Goal: Task Accomplishment & Management: Use online tool/utility

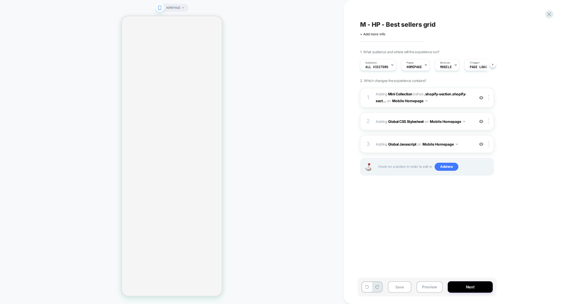
scroll to position [0, 0]
click at [423, 283] on button "Preview" at bounding box center [429, 287] width 26 height 11
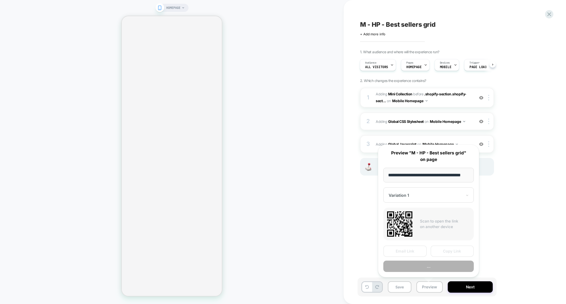
scroll to position [0, 6]
click at [427, 268] on button "Preview" at bounding box center [428, 266] width 90 height 11
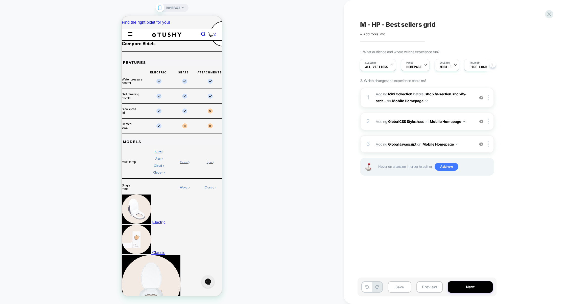
scroll to position [0, 0]
click at [391, 129] on div "2 Adding Global CSS Stylesheet on Mobile Homepage Add Before Add After Copy to …" at bounding box center [427, 122] width 134 height 18
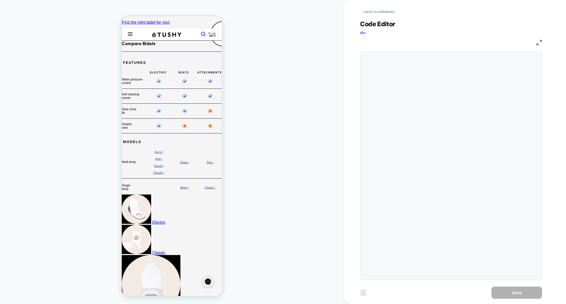
scroll to position [68, 0]
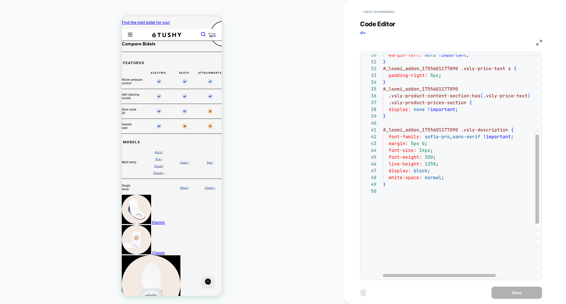
type textarea "**********"
click at [427, 198] on div "margin-left: auto !important ; } # _ loomi_addon_1755601177090 .vsly-price-text…" at bounding box center [488, 132] width 211 height 557
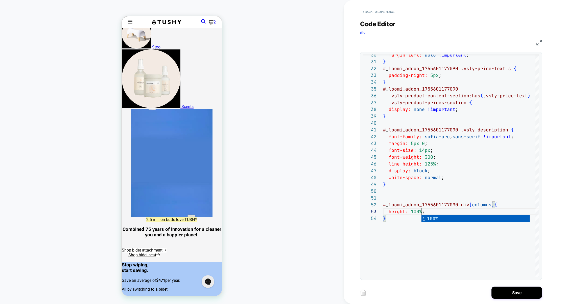
scroll to position [295, 0]
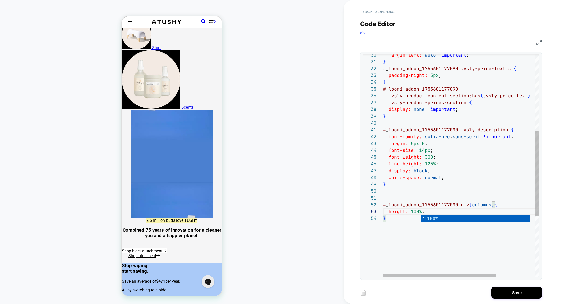
click at [438, 181] on div "margin-left: auto !important ; } # _ loomi_addon_1755601177090 .vsly-price-text…" at bounding box center [488, 146] width 211 height 584
click at [411, 220] on div "margin-left: auto !important ; } # _ loomi_addon_1755601177090 .vsly-price-text…" at bounding box center [488, 146] width 211 height 584
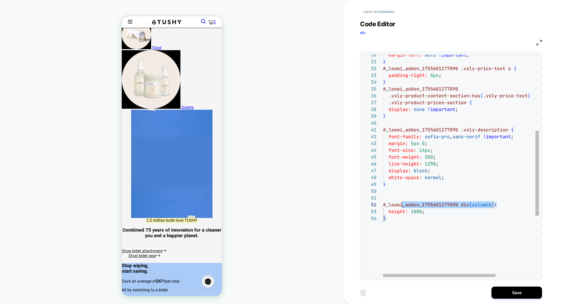
scroll to position [7, 0]
drag, startPoint x: 493, startPoint y: 206, endPoint x: 375, endPoint y: 206, distance: 117.8
click at [0, 0] on div "**********" at bounding box center [0, 0] width 0 height 0
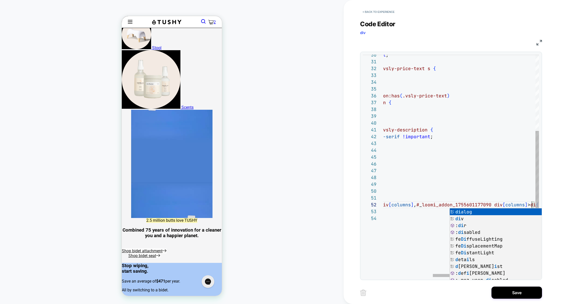
scroll to position [7, 232]
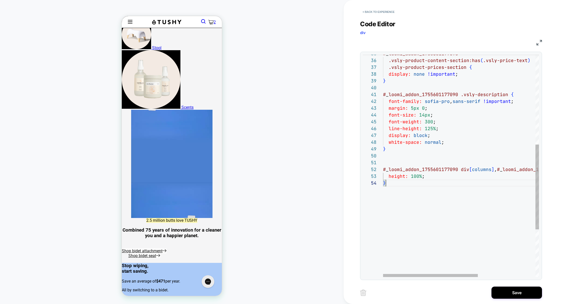
click at [405, 206] on div "# _ loomi_addon_1755601177090 .vsly-product-content-section:has ( .vsly-price-t…" at bounding box center [508, 110] width 250 height 584
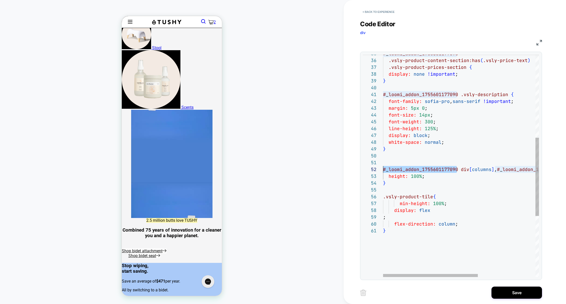
scroll to position [7, 0]
drag, startPoint x: 457, startPoint y: 171, endPoint x: 355, endPoint y: 171, distance: 102.8
click at [354, 171] on div "< Back to experience Code Editor div CSS 35 36 37 38 39 40 41 42 43 44 45 46 47…" at bounding box center [455, 152] width 222 height 304
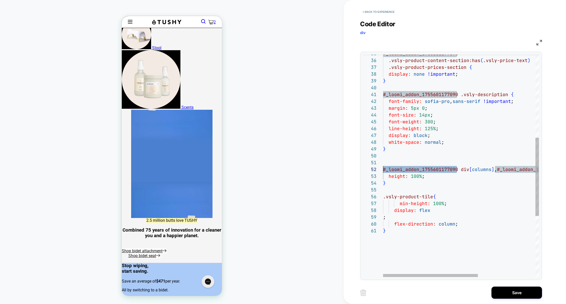
scroll to position [34, 3]
click at [387, 196] on div "# _ loomi_addon_1755601177090 .vsly-product-content-section:has ( .vsly-price-t…" at bounding box center [508, 134] width 250 height 632
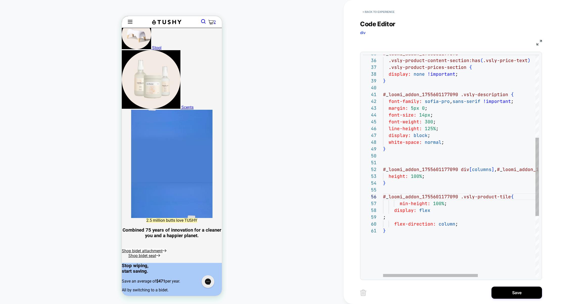
scroll to position [0, 2]
click at [398, 257] on div "# _ loomi_addon_1755601177090 .vsly-product-content-section:has ( .vsly-price-t…" at bounding box center [508, 134] width 250 height 632
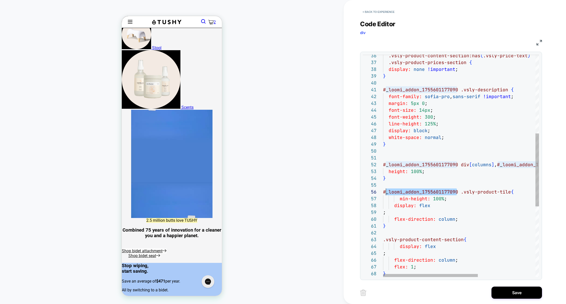
scroll to position [34, 0]
drag, startPoint x: 458, startPoint y: 192, endPoint x: 370, endPoint y: 191, distance: 87.7
click at [0, 0] on div "36 37 38 39 40 41 42 43 44 45 46 47 48 49 50 51 52 53 54 55 56 57 58 59 60 61 6…" at bounding box center [0, 0] width 0 height 0
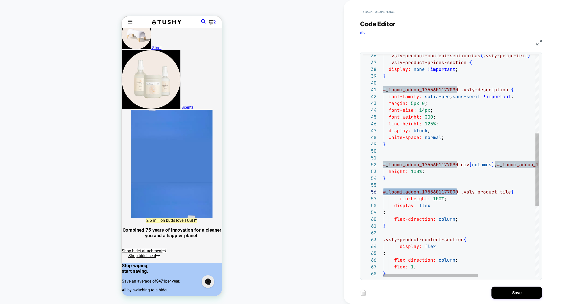
scroll to position [14, 3]
click at [387, 241] on div ".vsly-product-content-section:has ( .vsly-price-text ) .vsly-product-prices-sec…" at bounding box center [508, 154] width 250 height 680
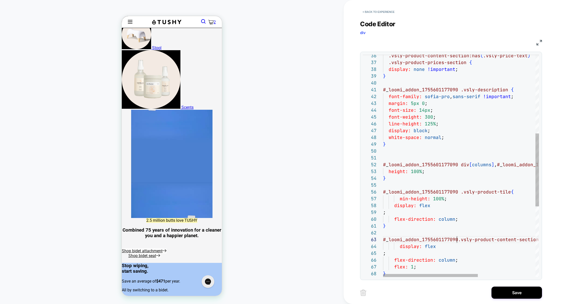
scroll to position [14, 76]
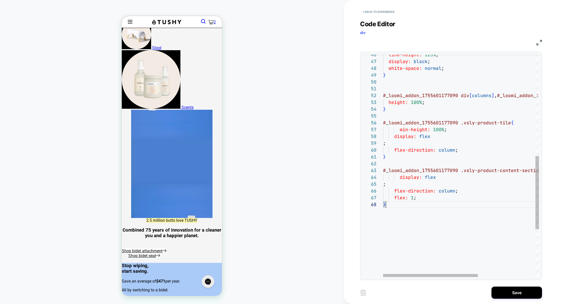
click at [416, 223] on div "line-height: 125% ; display: block ; white-space: normal ; } # _ loomi_addon_17…" at bounding box center [508, 84] width 250 height 680
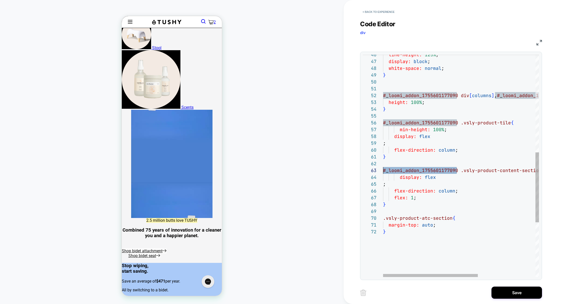
drag, startPoint x: 456, startPoint y: 170, endPoint x: 366, endPoint y: 172, distance: 90.0
click at [383, 172] on div "line-height: 125% ; display: block ; white-space: normal ; } # _ loomi_addon_17…" at bounding box center [508, 97] width 250 height 707
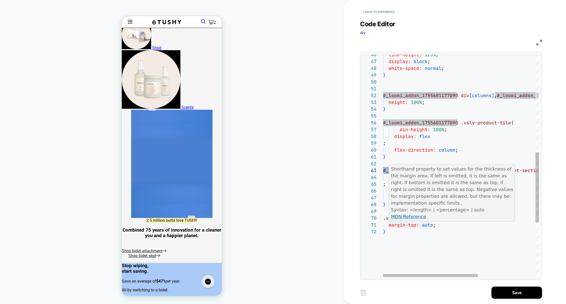
click at [391, 226] on div "line-height: 125% ; display: block ; white-space: normal ; } # _ loomi_addon_17…" at bounding box center [508, 97] width 250 height 707
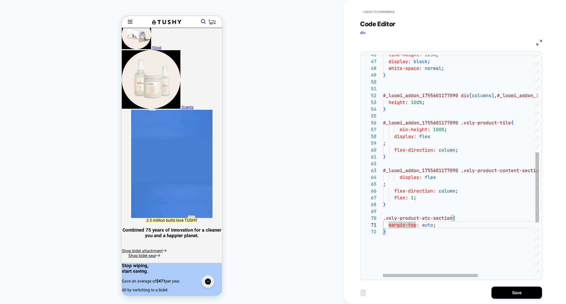
click at [387, 220] on div "line-height: 125% ; display: block ; white-space: normal ; } # _ loomi_addon_17…" at bounding box center [508, 97] width 250 height 707
click at [404, 89] on div "line-height: 125% ; display: block ; white-space: normal ; } # _ loomi_addon_17…" at bounding box center [508, 97] width 250 height 707
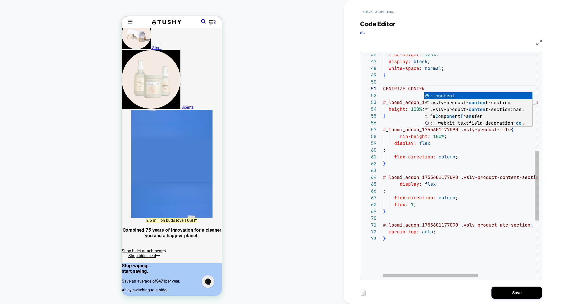
scroll to position [0, 44]
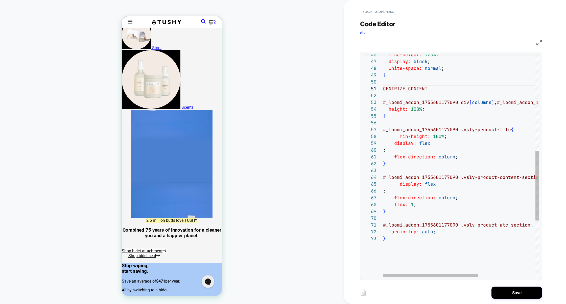
click at [415, 86] on div "line-height: 125% ; display: block ; white-space: normal ; } CENTRIZE CONTENT #…" at bounding box center [508, 101] width 250 height 714
click at [402, 91] on div "line-height: 125% ; display: block ; white-space: normal ; } /* CENTRIZE CONTEN…" at bounding box center [508, 101] width 250 height 714
click at [467, 145] on div "line-height: 125% ; display: block ; white-space: normal ; } /* CENTRIZE CONTEN…" at bounding box center [508, 101] width 250 height 714
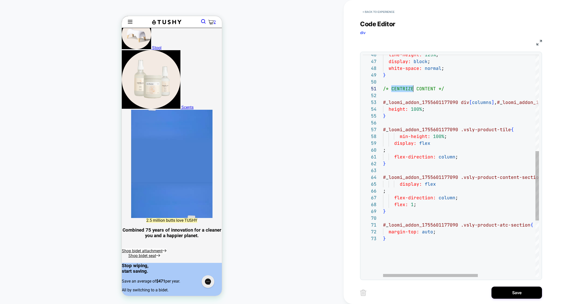
scroll to position [55, 46]
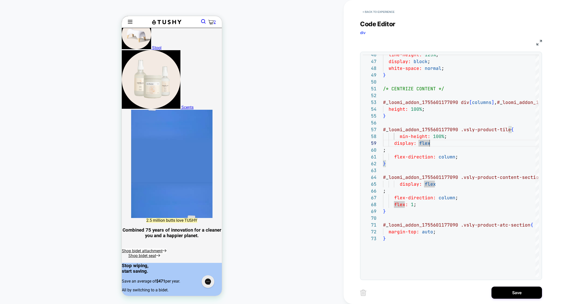
type textarea "**********"
click at [0, 0] on div "**********" at bounding box center [0, 0] width 0 height 0
click at [0, 0] on button "Save" at bounding box center [0, 0] width 0 height 0
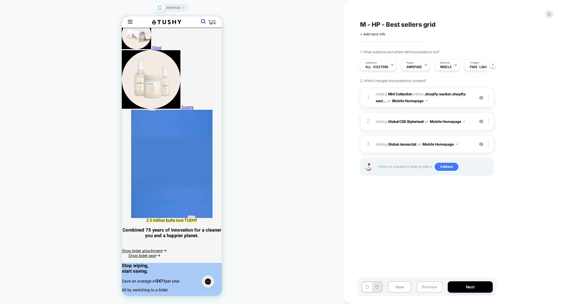
scroll to position [0, 0]
click at [434, 288] on button "Preview" at bounding box center [429, 287] width 26 height 11
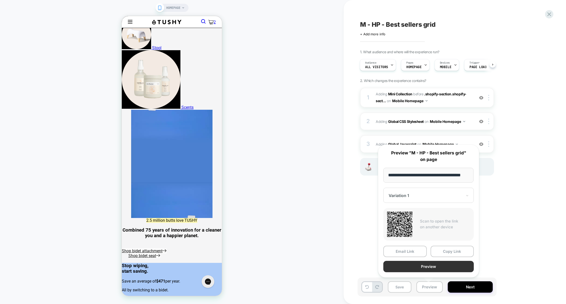
scroll to position [0, 0]
click at [436, 262] on button "Preview" at bounding box center [428, 266] width 90 height 11
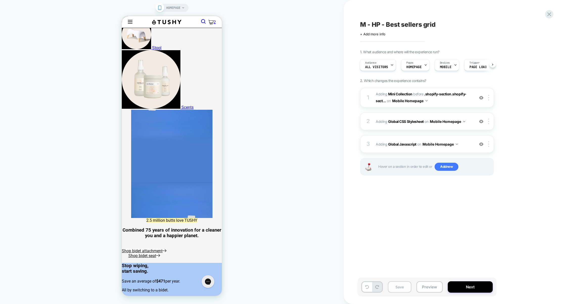
click at [402, 289] on button "Save" at bounding box center [399, 287] width 23 height 11
click at [422, 289] on button "Preview" at bounding box center [429, 287] width 26 height 11
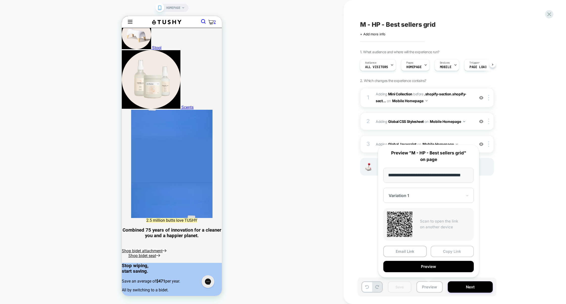
click at [439, 253] on button "Copy Link" at bounding box center [452, 251] width 43 height 11
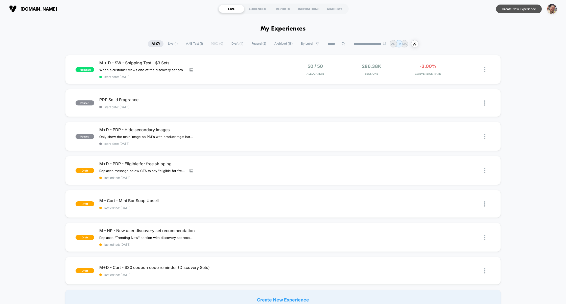
click at [515, 10] on button "Create New Experience" at bounding box center [519, 9] width 46 height 9
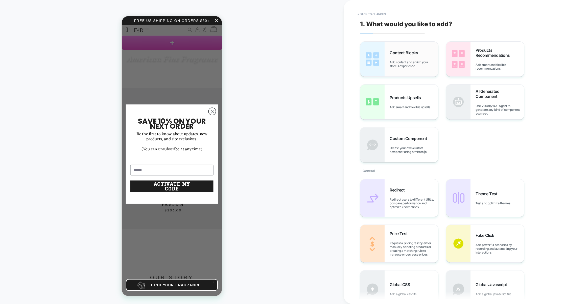
click at [403, 65] on span "Add content and enrich your store's experience" at bounding box center [414, 64] width 49 height 8
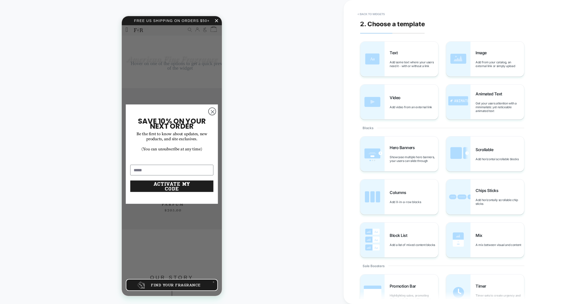
click at [213, 112] on circle "Close dialog" at bounding box center [212, 111] width 7 height 7
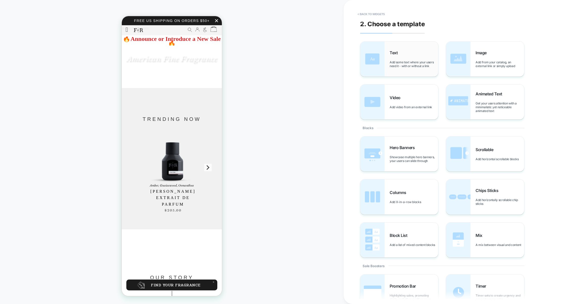
click at [389, 60] on div "Text Add some text where your users need it - with or without a link" at bounding box center [399, 59] width 78 height 35
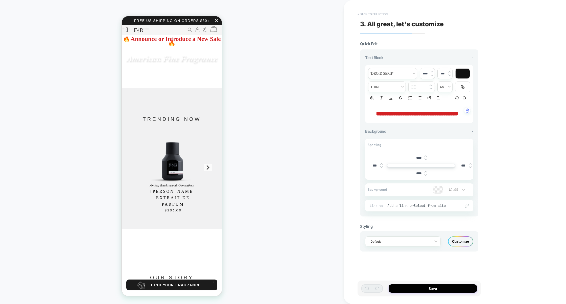
click at [372, 15] on button "< Back to selection" at bounding box center [372, 14] width 35 height 8
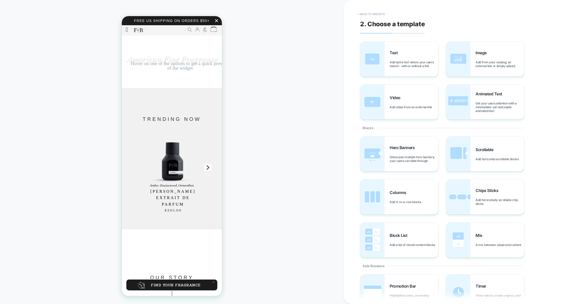
click at [180, 167] on button "< Back to widgets" at bounding box center [176, 169] width 7 height 5
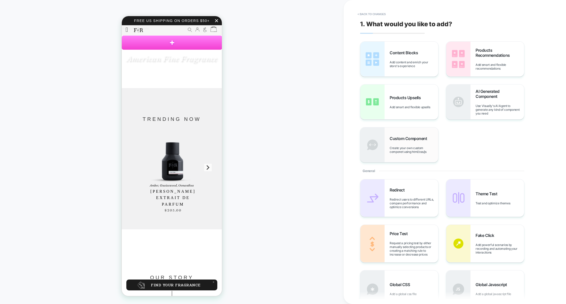
click at [405, 139] on span "Custom Component" at bounding box center [410, 138] width 40 height 5
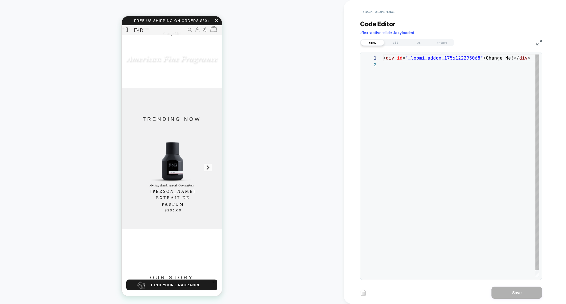
scroll to position [7, 0]
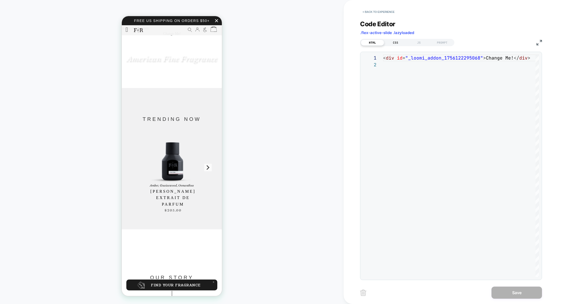
click at [394, 43] on div "CSS" at bounding box center [395, 43] width 23 height 6
click at [411, 43] on div "JS" at bounding box center [418, 43] width 23 height 6
click at [440, 43] on div "PROMPT" at bounding box center [442, 43] width 23 height 6
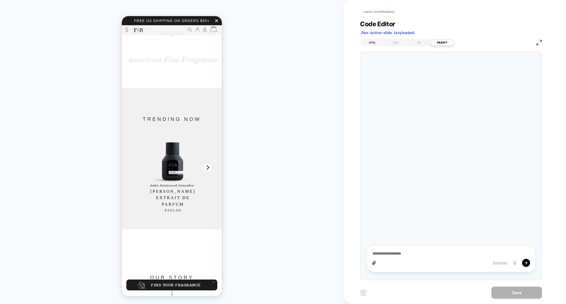
click at [0, 0] on div "HTML" at bounding box center [0, 0] width 0 height 0
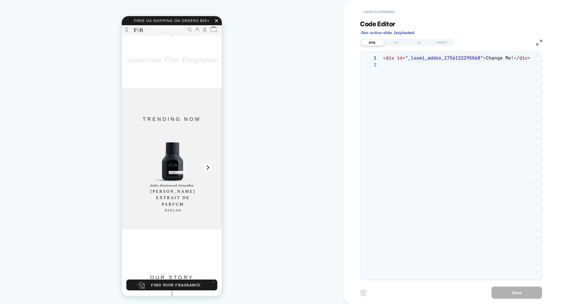
click at [386, 13] on button "< Back to experience" at bounding box center [378, 12] width 37 height 8
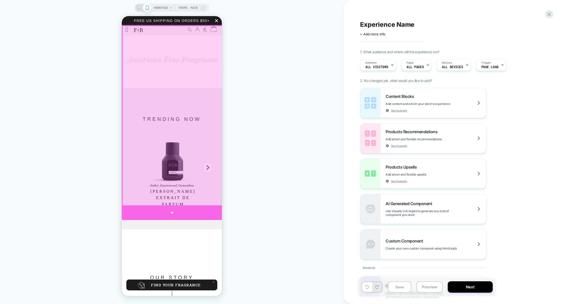
click at [154, 208] on div at bounding box center [172, 213] width 100 height 15
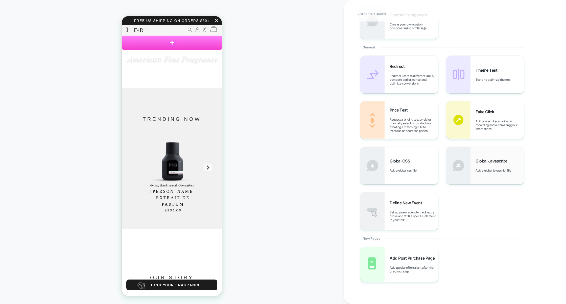
scroll to position [0, 0]
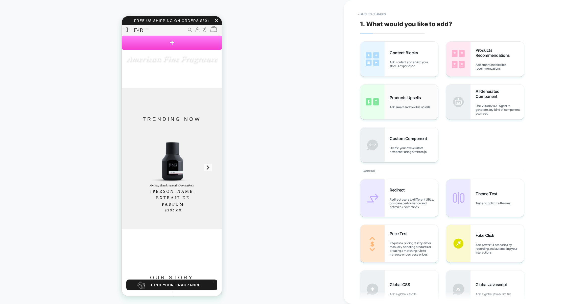
click at [408, 91] on div "Products Upsells Add smart and flexible upsells" at bounding box center [399, 102] width 78 height 35
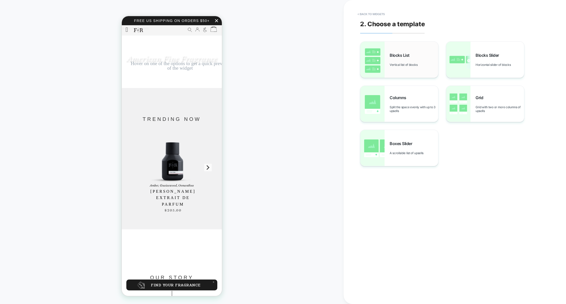
click at [399, 57] on span "Blocks List" at bounding box center [401, 55] width 22 height 5
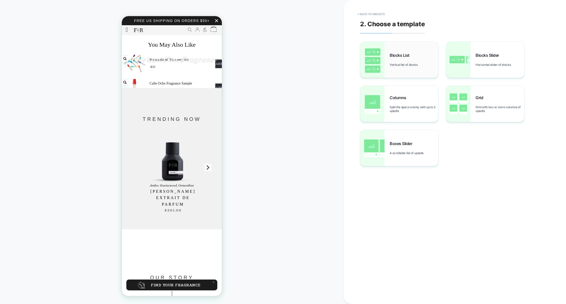
click at [413, 70] on div "Blocks List Vertical list of blocks" at bounding box center [399, 60] width 78 height 36
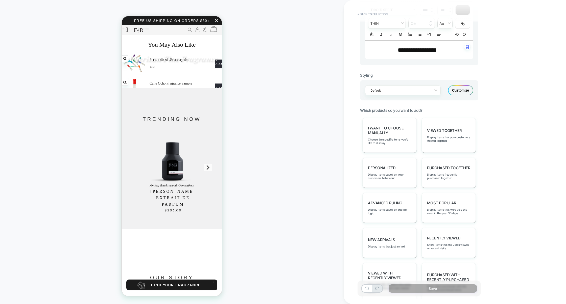
scroll to position [183, 0]
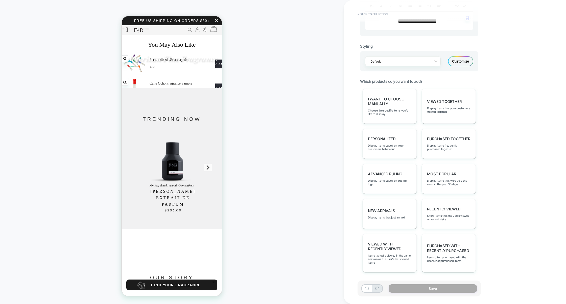
click at [0, 0] on div "Customize" at bounding box center [0, 0] width 0 height 0
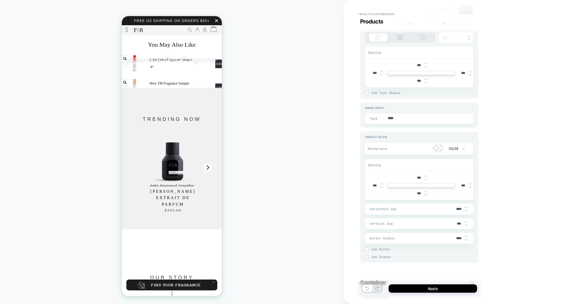
scroll to position [624, 0]
click at [436, 151] on div at bounding box center [438, 149] width 10 height 7
type textarea "*"
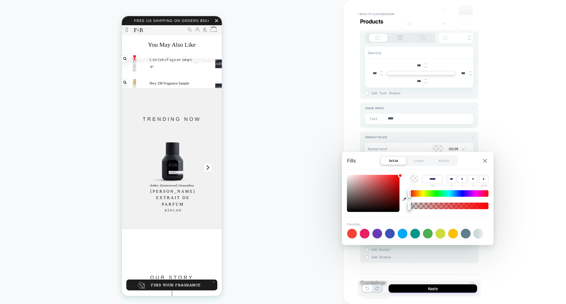
type input "******"
type input "***"
type input "**"
type input "*"
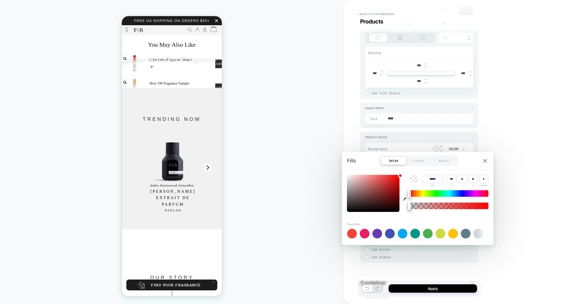
click at [389, 184] on div at bounding box center [373, 193] width 53 height 37
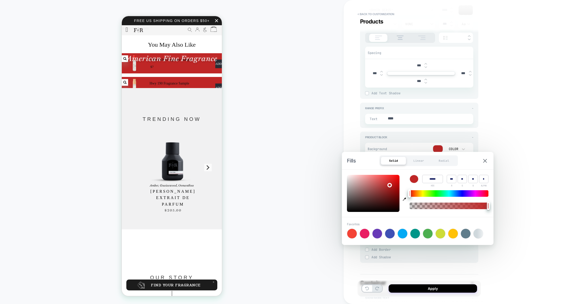
type textarea "*"
click at [486, 162] on img at bounding box center [485, 161] width 4 height 4
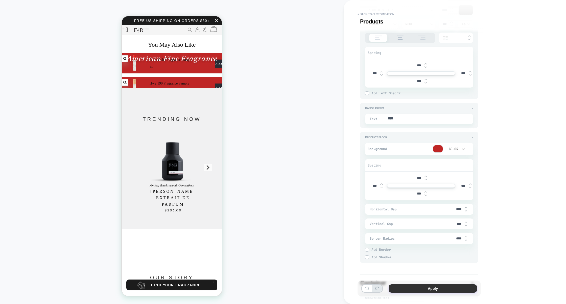
click at [427, 290] on button "Apply" at bounding box center [433, 289] width 88 height 8
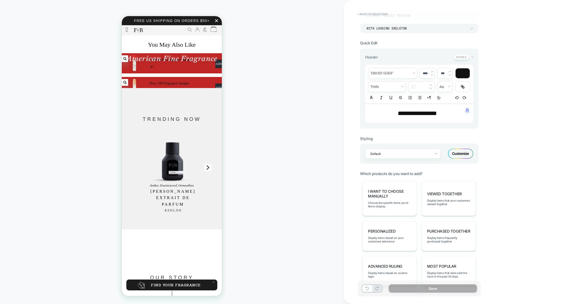
scroll to position [92, 0]
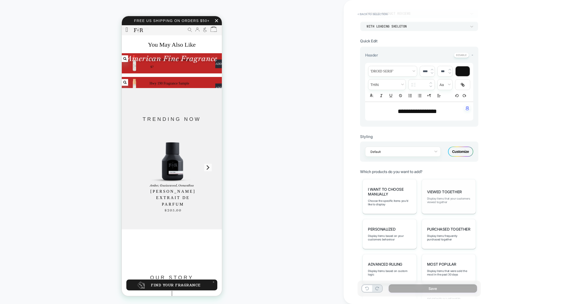
click at [449, 200] on span "Display items that your customers viewed together" at bounding box center [448, 200] width 43 height 7
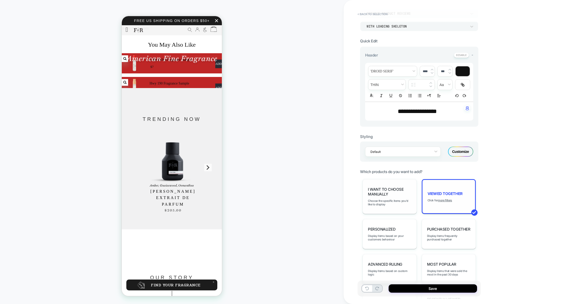
click at [396, 208] on div "I want to choose manually Choose the specific items you'd like to display" at bounding box center [390, 196] width 54 height 35
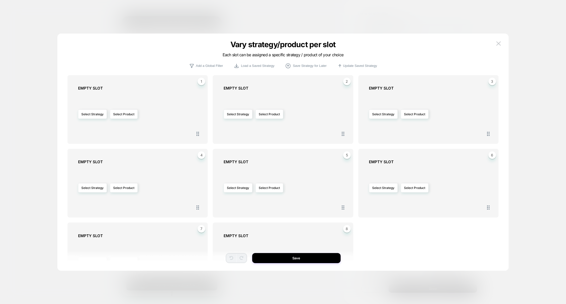
click at [519, 102] on div at bounding box center [283, 152] width 566 height 304
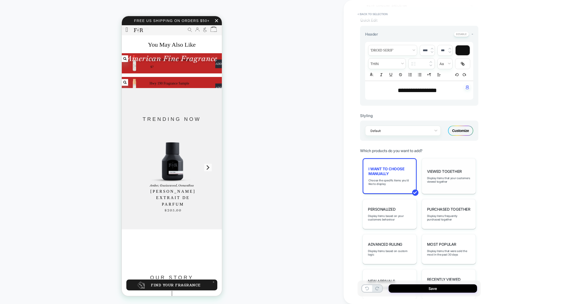
scroll to position [114, 0]
click at [440, 242] on span "Most Popular" at bounding box center [441, 244] width 29 height 5
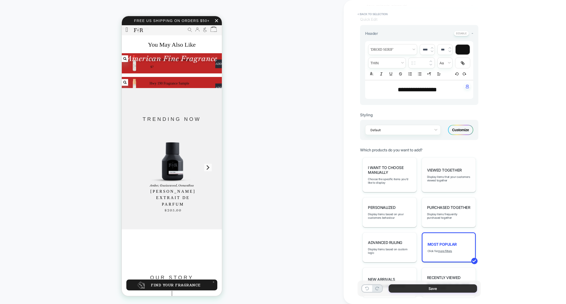
click at [433, 291] on button "Save" at bounding box center [433, 289] width 88 height 8
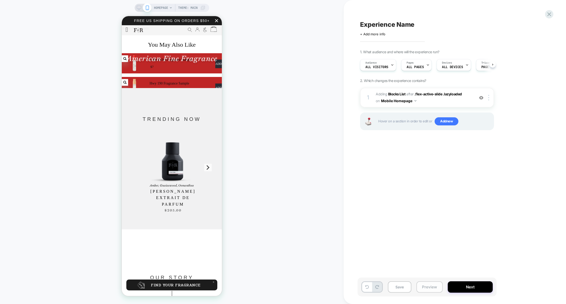
click at [421, 289] on button "Preview" at bounding box center [429, 287] width 26 height 11
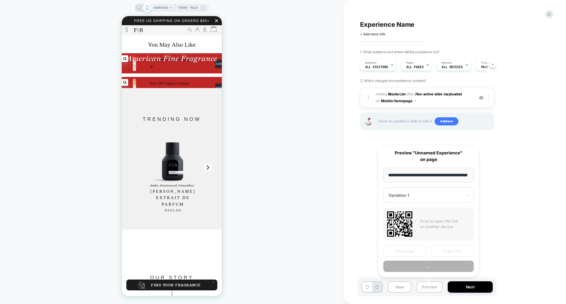
scroll to position [0, 15]
click at [434, 267] on button "Preview" at bounding box center [428, 266] width 90 height 11
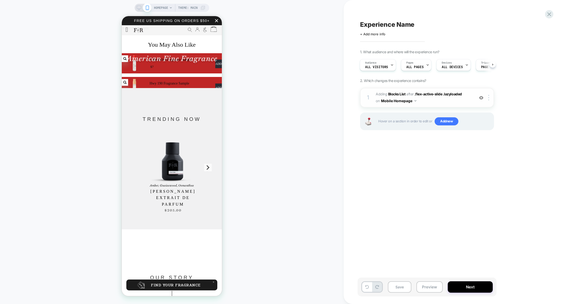
click at [439, 102] on span "#_loomi_addon_1756122305682 Adding Blocks List AFTER .flex-active-slide .lazylo…" at bounding box center [424, 98] width 96 height 14
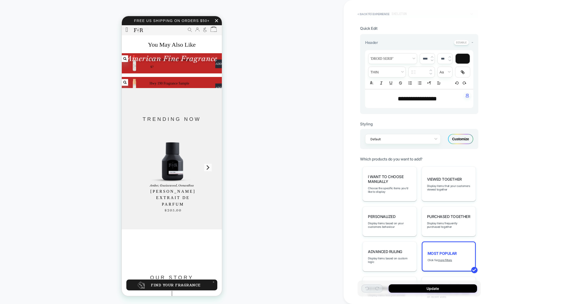
scroll to position [177, 0]
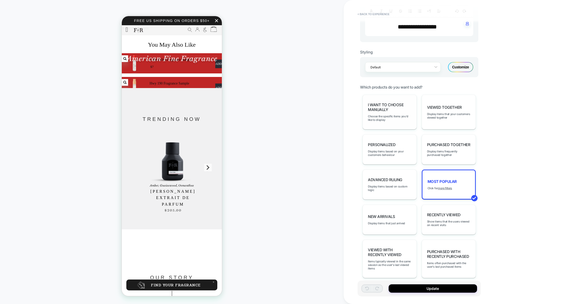
click at [384, 114] on div "I want to choose manually Choose the specific items you'd like to display" at bounding box center [390, 112] width 54 height 35
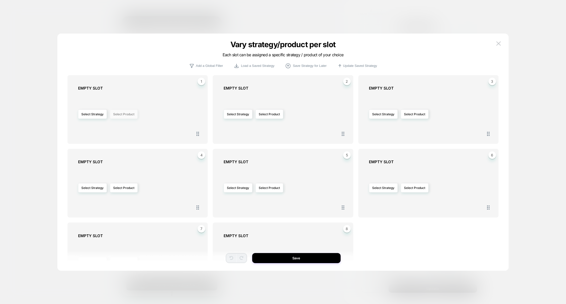
click at [121, 112] on button "Select Product" at bounding box center [124, 114] width 28 height 9
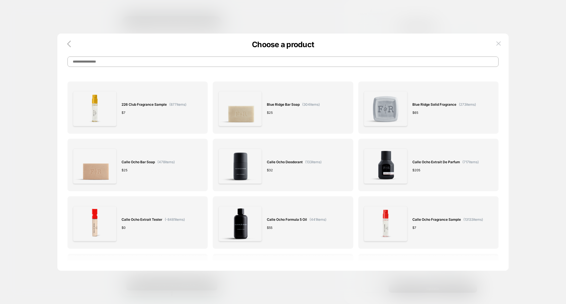
click at [136, 65] on input at bounding box center [282, 62] width 431 height 10
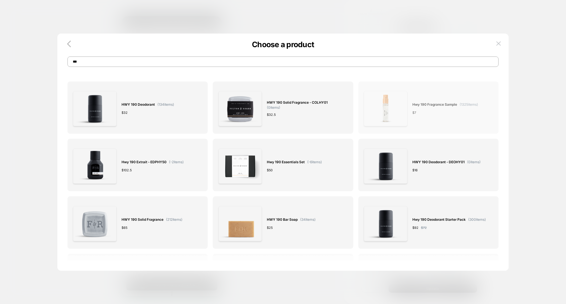
type input "***"
click at [441, 118] on div "Hwy 190 Fragrance Sample ( 1325 items) $ 7" at bounding box center [445, 108] width 66 height 43
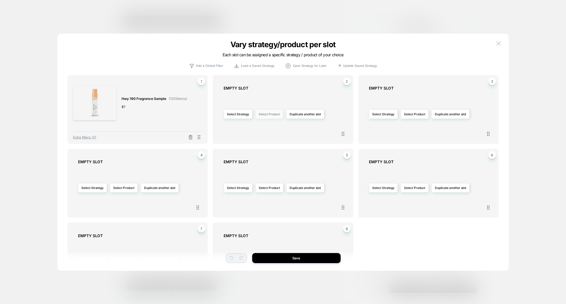
click at [276, 114] on button "Select Product" at bounding box center [269, 114] width 28 height 9
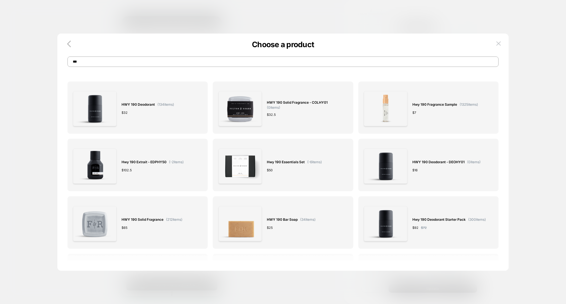
click at [232, 62] on input "***" at bounding box center [282, 62] width 431 height 10
type input "*"
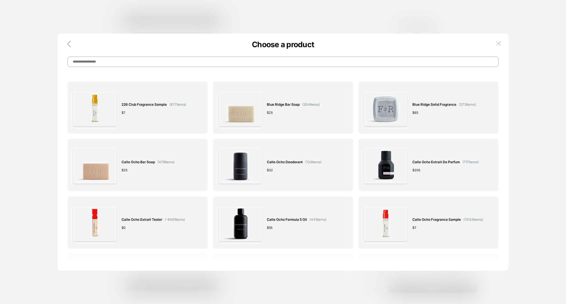
paste input "**********"
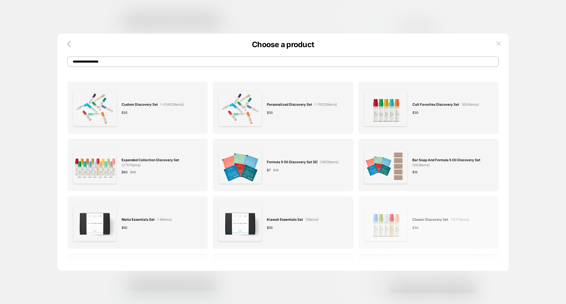
type input "**********"
click at [390, 229] on img at bounding box center [385, 223] width 43 height 35
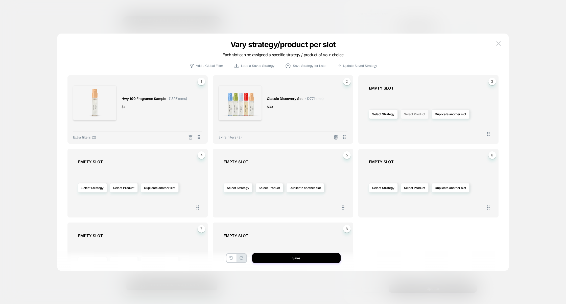
click at [417, 114] on button "Select Product" at bounding box center [415, 114] width 28 height 9
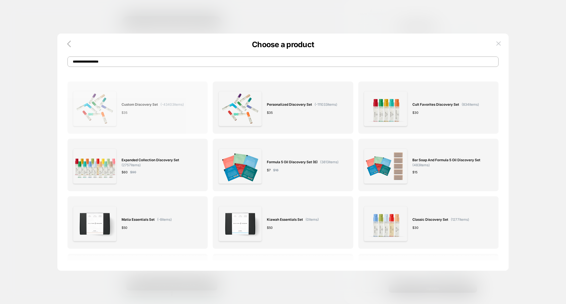
click at [195, 125] on div "Custom Discovery Set ( -43403 items) $ 35" at bounding box center [137, 108] width 129 height 43
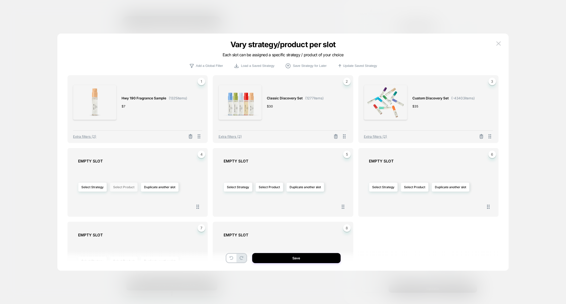
click at [129, 191] on button "Select Product" at bounding box center [124, 187] width 28 height 9
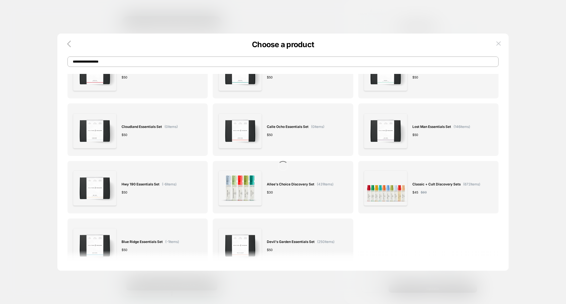
scroll to position [0, 0]
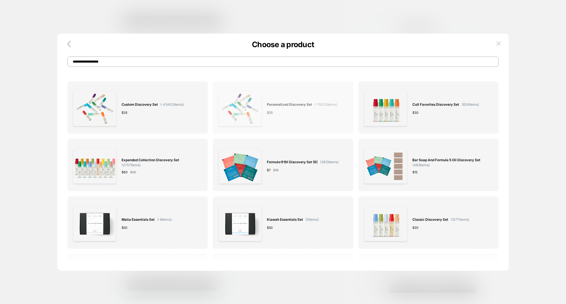
click at [256, 112] on img at bounding box center [240, 108] width 43 height 35
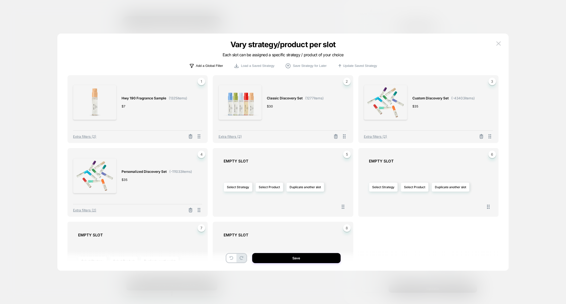
click at [208, 67] on p "Add a Global Filter" at bounding box center [209, 66] width 27 height 4
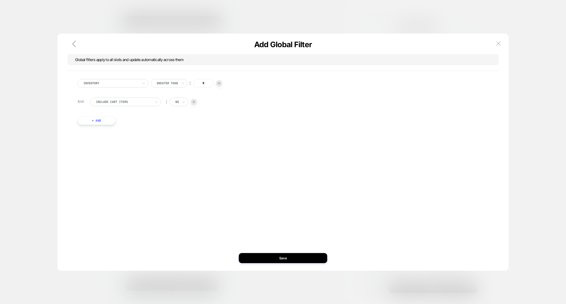
click at [220, 83] on img at bounding box center [219, 83] width 2 height 2
click at [108, 101] on button "+ And" at bounding box center [97, 102] width 38 height 9
click at [181, 82] on img at bounding box center [181, 83] width 2 height 2
click at [136, 85] on div at bounding box center [111, 83] width 56 height 5
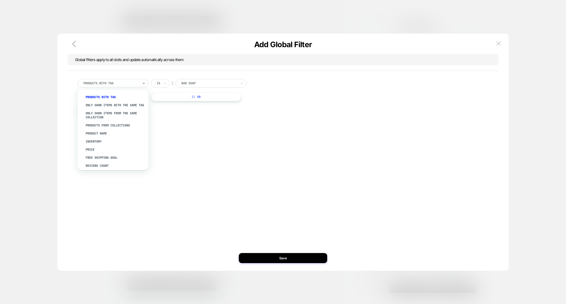
click at [197, 110] on div "option Only show items with the same tag focused, 2 of 15. 15 results available…" at bounding box center [283, 99] width 416 height 54
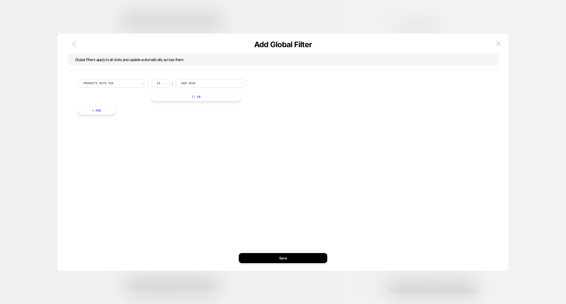
click at [77, 44] on icon "button" at bounding box center [74, 44] width 10 height 10
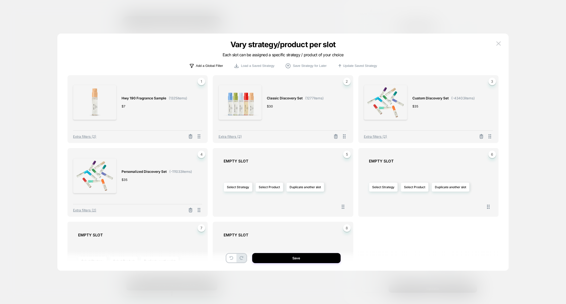
click at [212, 65] on p "Add a Global Filter" at bounding box center [209, 66] width 27 height 4
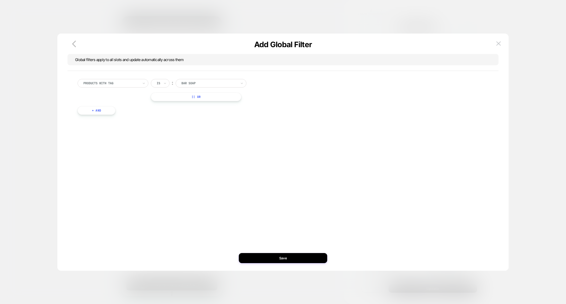
click at [159, 82] on div at bounding box center [159, 83] width 4 height 5
click at [163, 103] on div "Is not" at bounding box center [172, 105] width 33 height 8
click at [284, 258] on button "Save" at bounding box center [283, 258] width 88 height 10
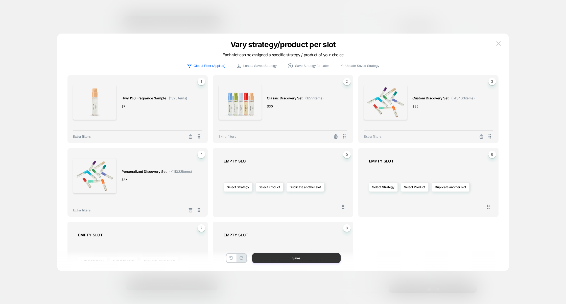
click at [292, 258] on button "Save" at bounding box center [296, 258] width 88 height 10
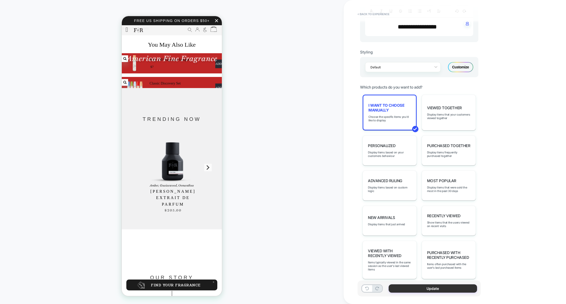
click at [424, 289] on button "Update" at bounding box center [433, 289] width 88 height 8
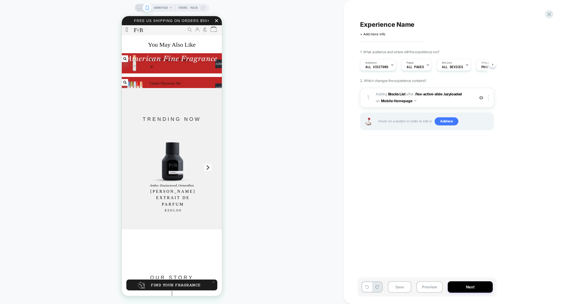
scroll to position [0, 0]
click at [428, 289] on button "Preview" at bounding box center [429, 287] width 26 height 11
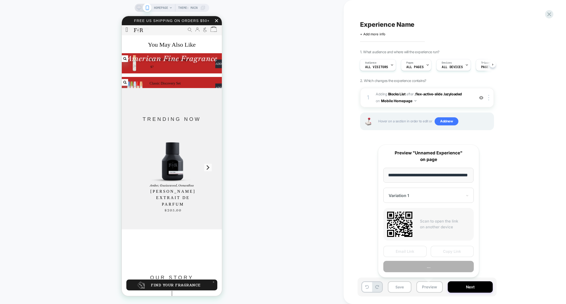
scroll to position [0, 0]
click at [426, 269] on button "Preview" at bounding box center [428, 266] width 90 height 11
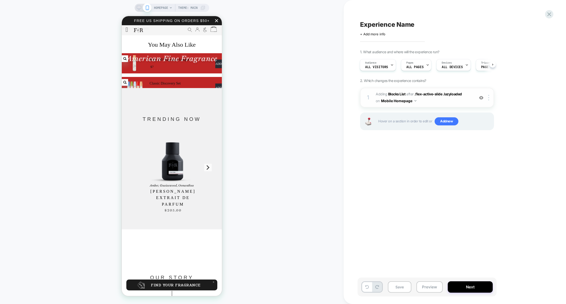
click at [432, 101] on span "#_loomi_addon_1756122305682 Adding Blocks List AFTER .flex-active-slide .lazylo…" at bounding box center [424, 98] width 96 height 14
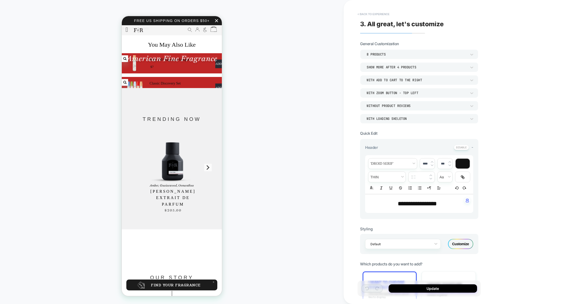
click at [381, 15] on button "< Back to experience" at bounding box center [373, 14] width 37 height 8
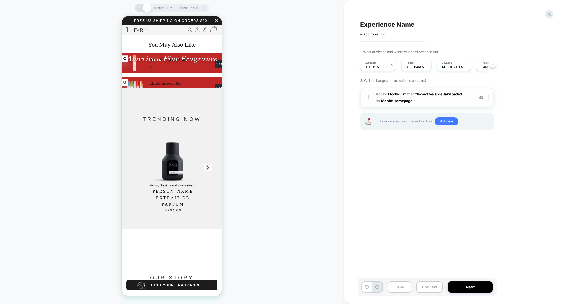
scroll to position [0, 0]
click at [435, 104] on span "#_loomi_addon_1756122305682 Adding Blocks List AFTER .flex-active-slide .lazylo…" at bounding box center [424, 98] width 96 height 14
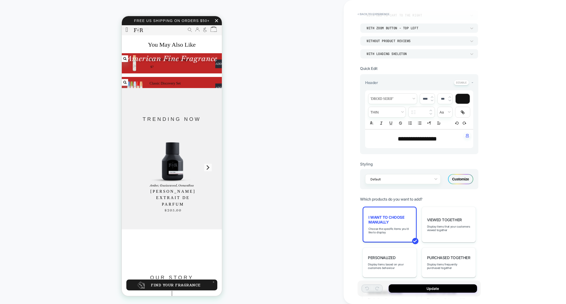
scroll to position [78, 0]
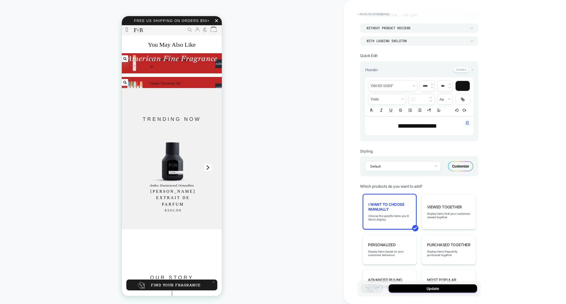
click at [383, 213] on div "I want to choose manually Choose the specific items you'd like to display" at bounding box center [390, 212] width 54 height 36
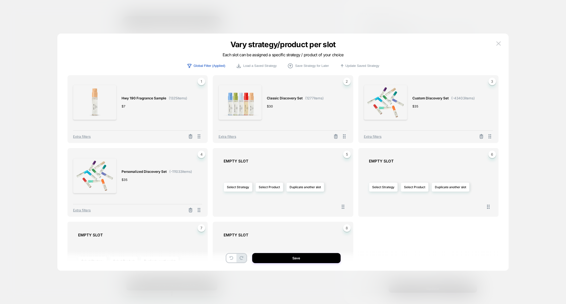
click at [207, 66] on p "Global Filter (Applied)" at bounding box center [210, 66] width 32 height 4
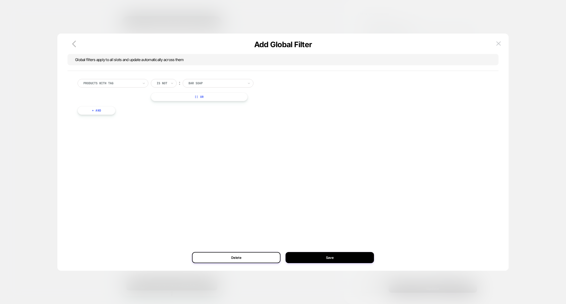
click at [206, 81] on div at bounding box center [217, 83] width 56 height 5
click at [103, 107] on button "+ And" at bounding box center [97, 110] width 38 height 9
click at [261, 79] on div "Is not ︰ Bar Soap" at bounding box center [206, 83] width 111 height 9
click at [261, 81] on div at bounding box center [259, 83] width 6 height 6
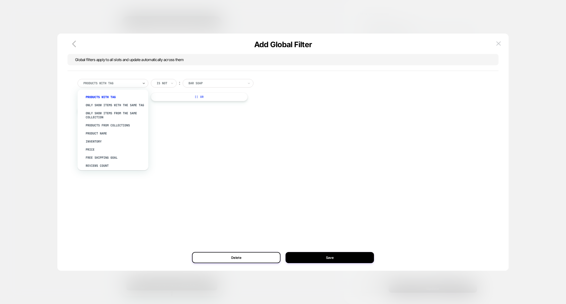
click at [137, 82] on div at bounding box center [111, 83] width 56 height 5
click at [106, 162] on div "Include Cart Items" at bounding box center [116, 163] width 66 height 8
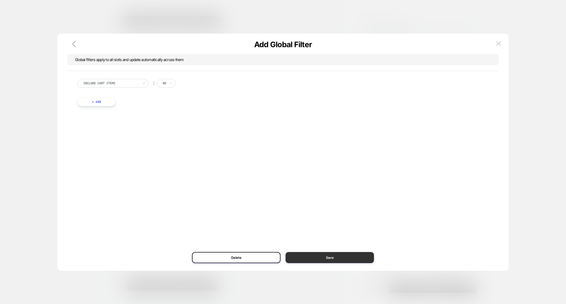
click at [314, 257] on button "Save" at bounding box center [330, 257] width 88 height 11
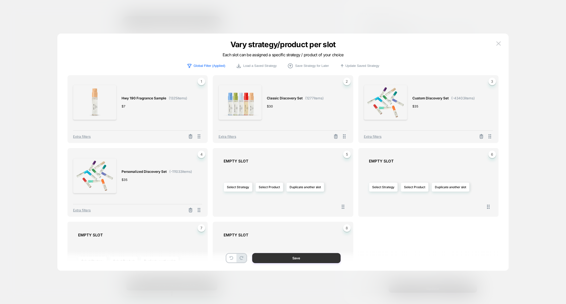
click at [288, 258] on button "Save" at bounding box center [296, 258] width 88 height 10
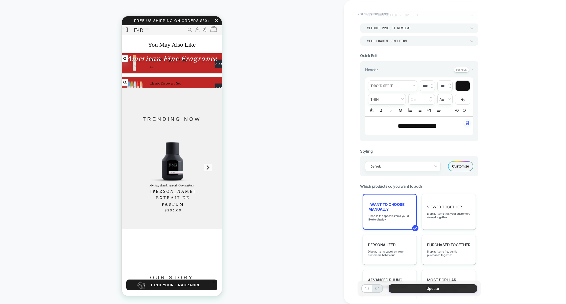
click at [428, 288] on button "Update" at bounding box center [433, 289] width 88 height 8
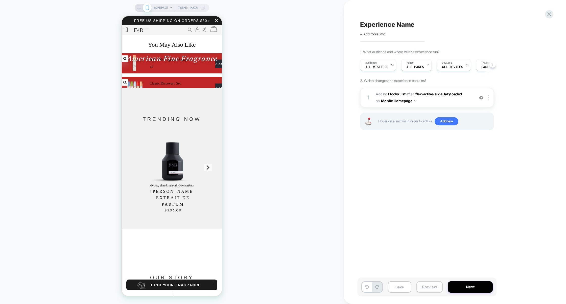
scroll to position [0, 0]
click at [425, 291] on button "Preview" at bounding box center [429, 287] width 26 height 11
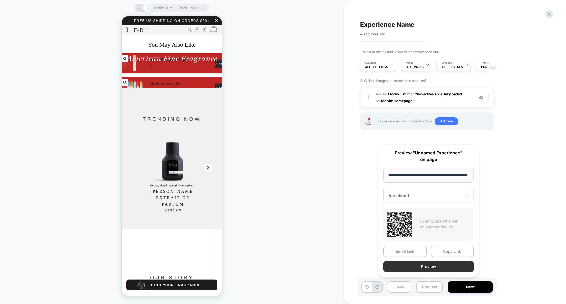
scroll to position [0, 0]
click at [426, 270] on button "Preview" at bounding box center [428, 266] width 90 height 11
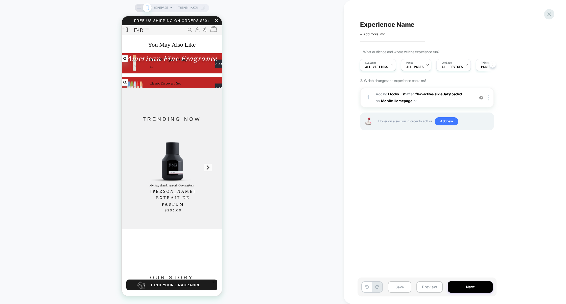
click at [548, 11] on div at bounding box center [549, 14] width 10 height 10
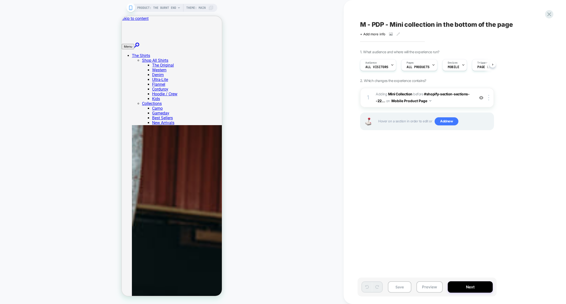
scroll to position [0, 0]
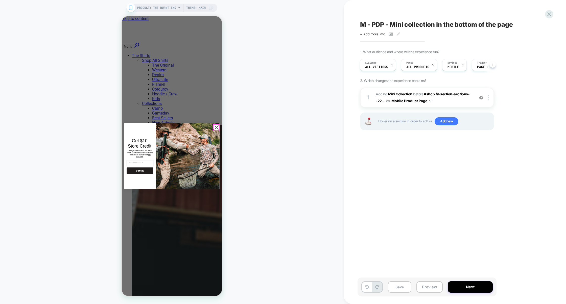
click at [218, 129] on circle "Close dialog" at bounding box center [217, 128] width 6 height 6
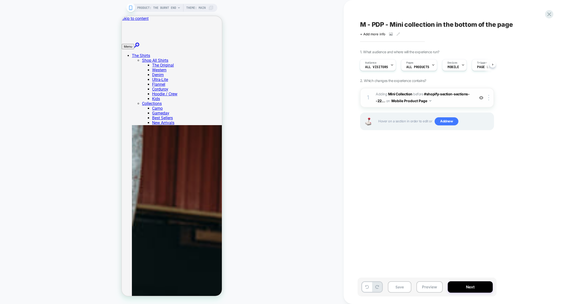
click at [447, 103] on span "#_loomi_addon_1752998534811 Adding Mini Collection BEFORE #shopify-section-sect…" at bounding box center [424, 98] width 96 height 14
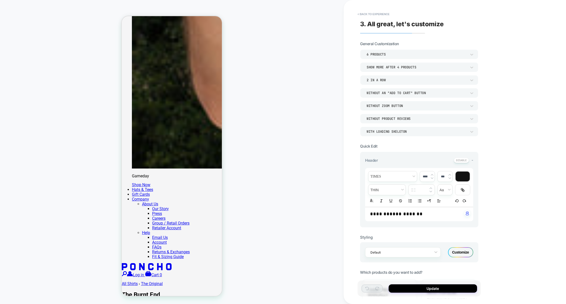
scroll to position [1870, 0]
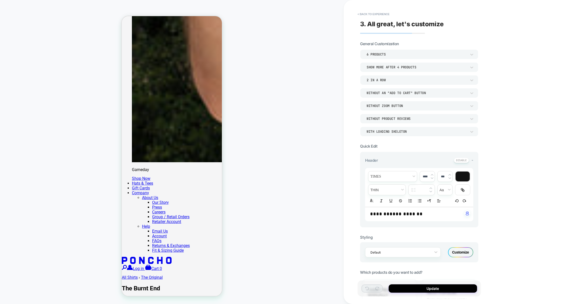
type input "****"
type input "*****"
type input "****"
drag, startPoint x: 401, startPoint y: 215, endPoint x: 348, endPoint y: 213, distance: 53.1
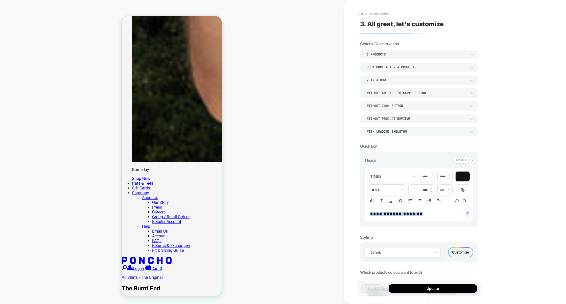
click at [0, 0] on div "**********" at bounding box center [0, 0] width 0 height 0
click at [394, 178] on span "font" at bounding box center [392, 177] width 49 height 10
click at [384, 225] on span "font" at bounding box center [393, 224] width 42 height 13
click at [420, 290] on button "Update" at bounding box center [433, 289] width 88 height 8
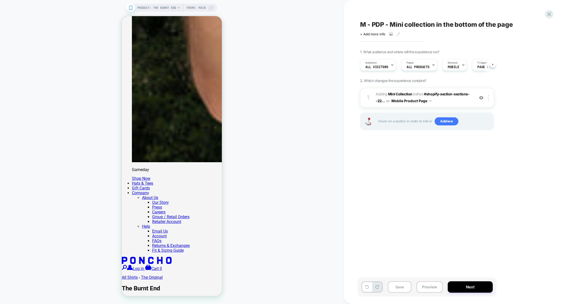
scroll to position [0, 0]
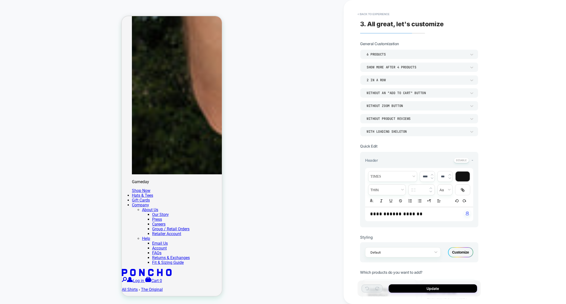
type input "****"
type input "*****"
type input "****"
drag, startPoint x: 425, startPoint y: 215, endPoint x: 370, endPoint y: 214, distance: 55.6
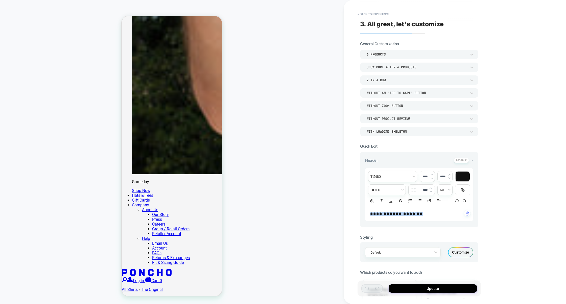
click at [392, 179] on span "font" at bounding box center [392, 177] width 49 height 10
click at [422, 217] on strong "**********" at bounding box center [406, 214] width 33 height 5
